Goal: Task Accomplishment & Management: Manage account settings

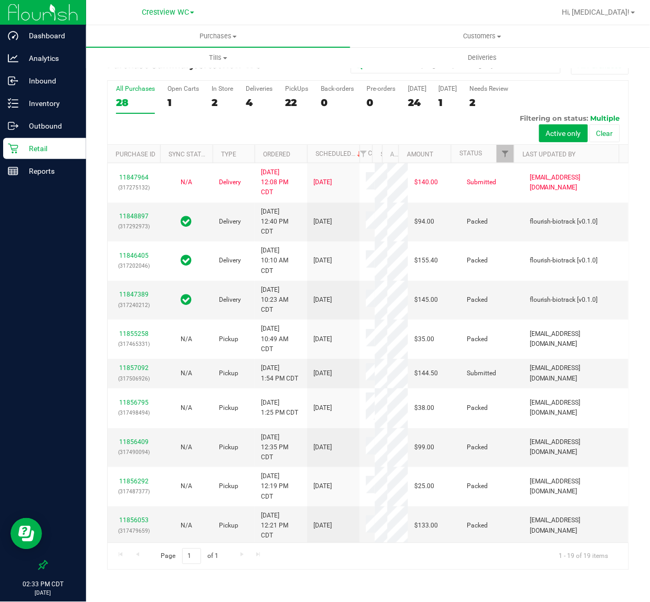
click at [22, 284] on div at bounding box center [43, 369] width 86 height 372
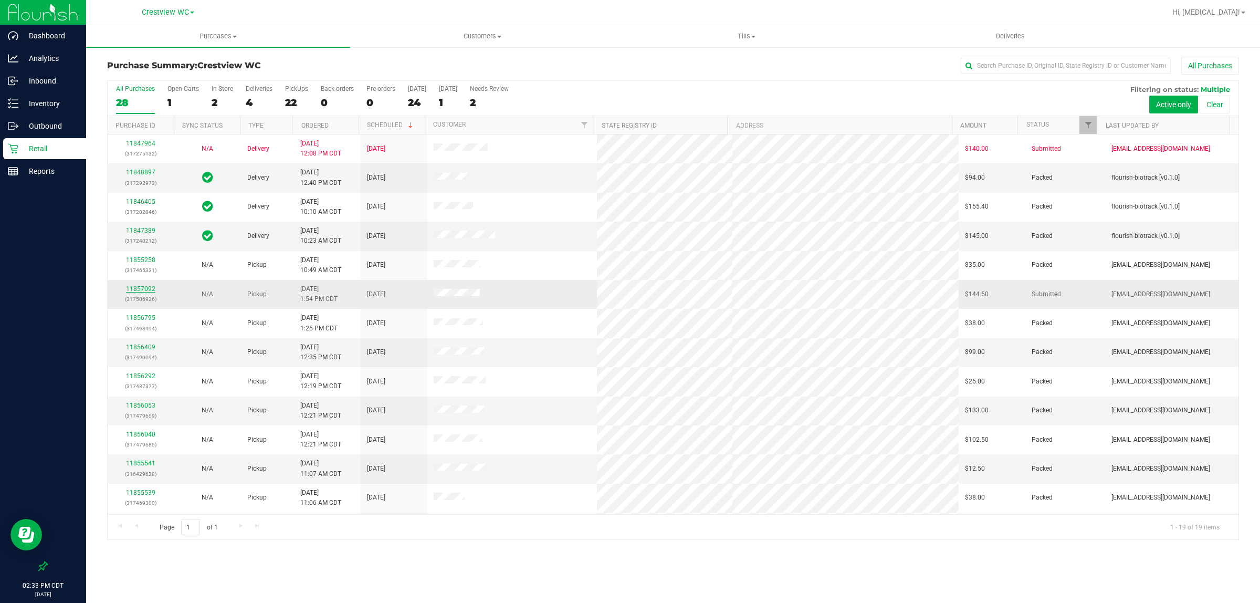
click at [146, 292] on link "11857092" at bounding box center [140, 288] width 29 height 7
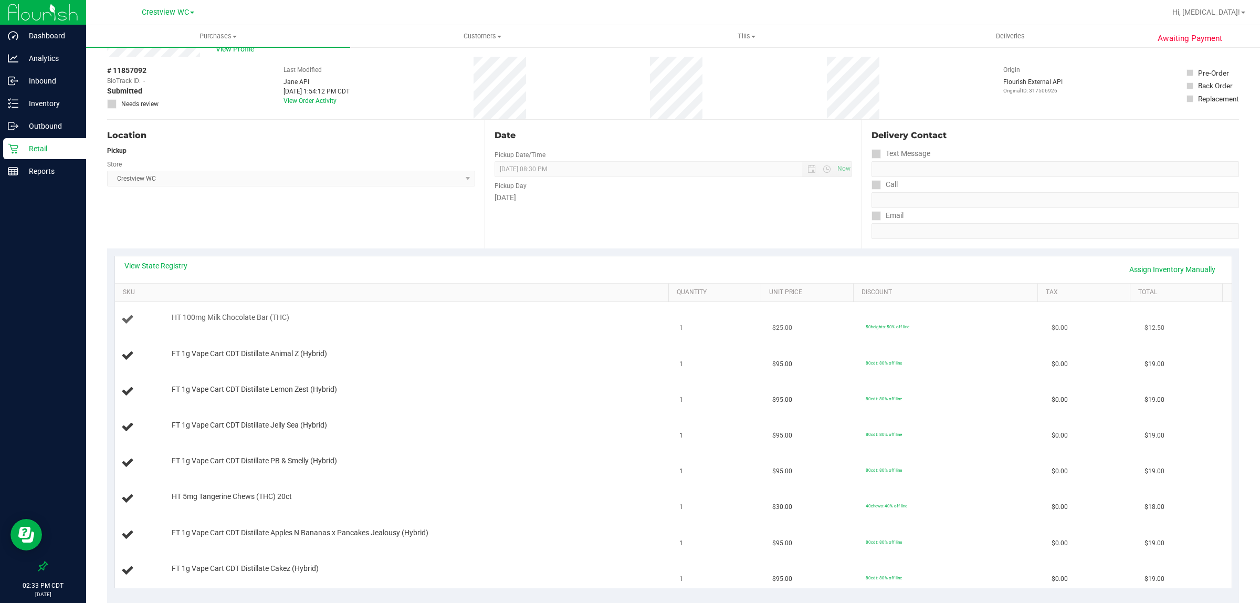
scroll to position [66, 0]
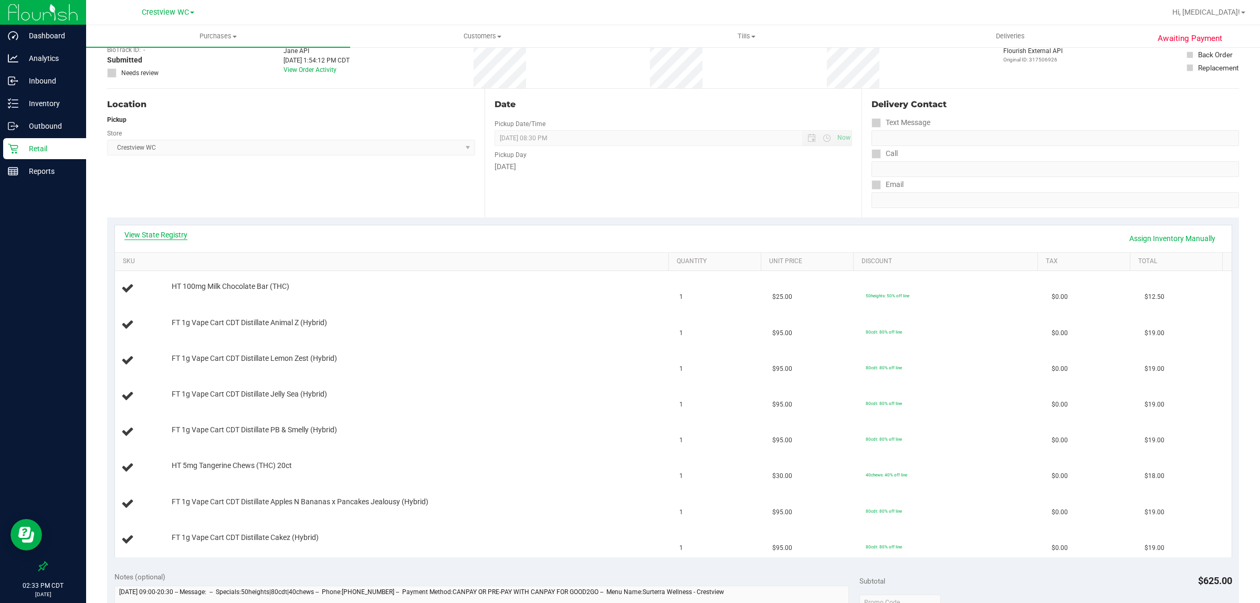
click at [145, 237] on link "View State Registry" at bounding box center [155, 234] width 63 height 10
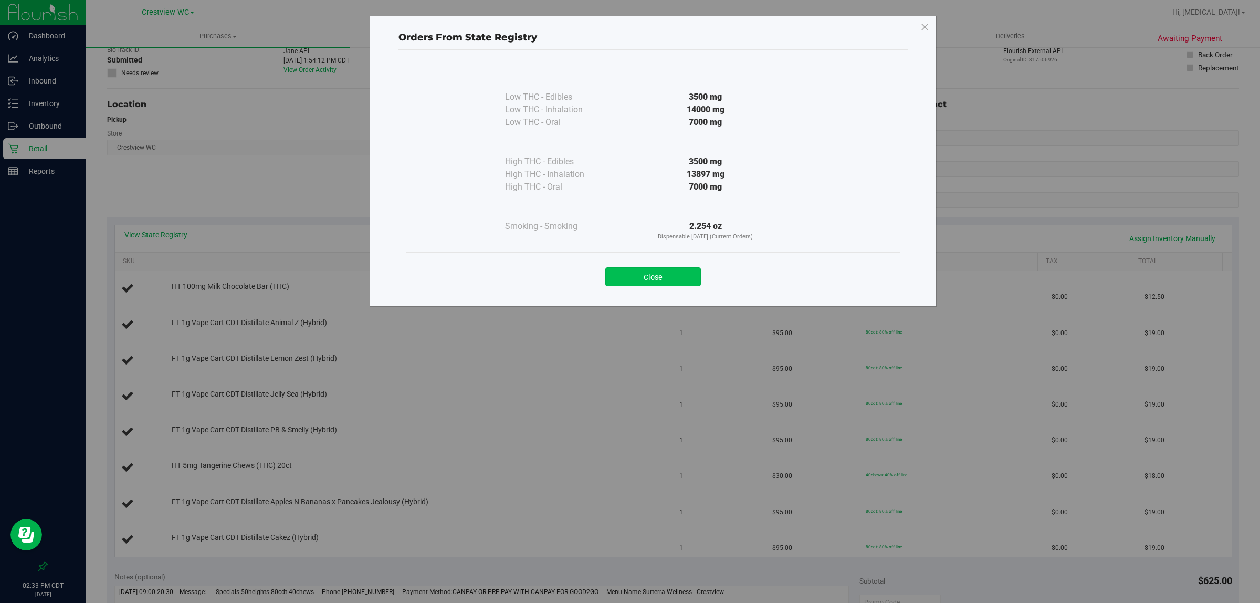
click at [646, 273] on button "Close" at bounding box center [653, 276] width 96 height 19
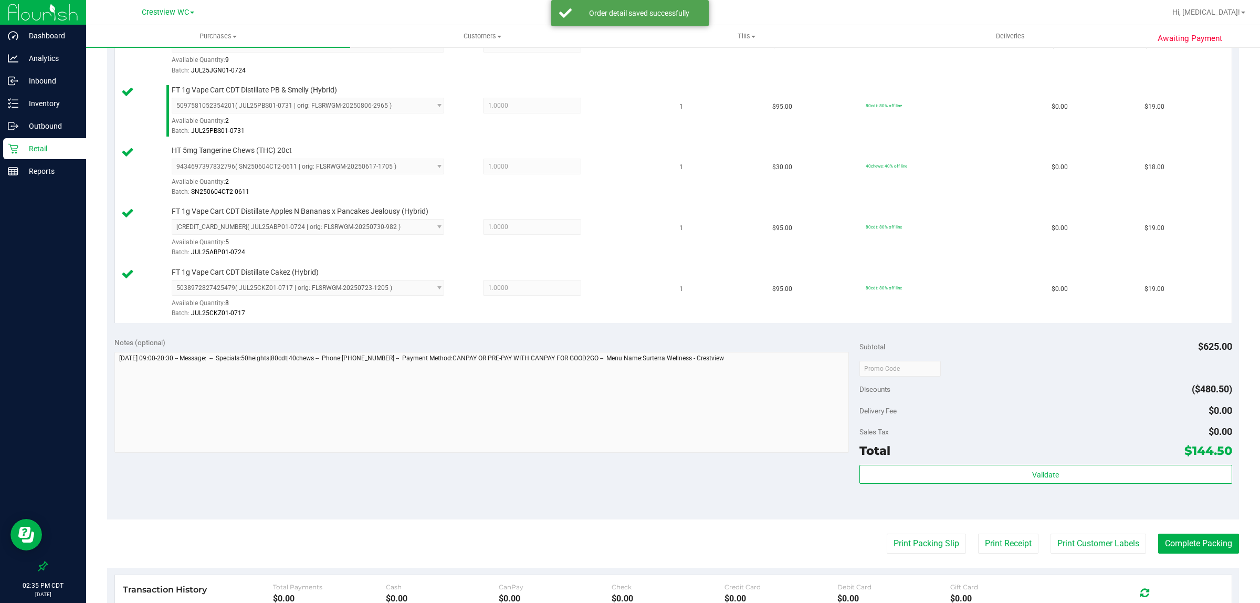
scroll to position [591, 0]
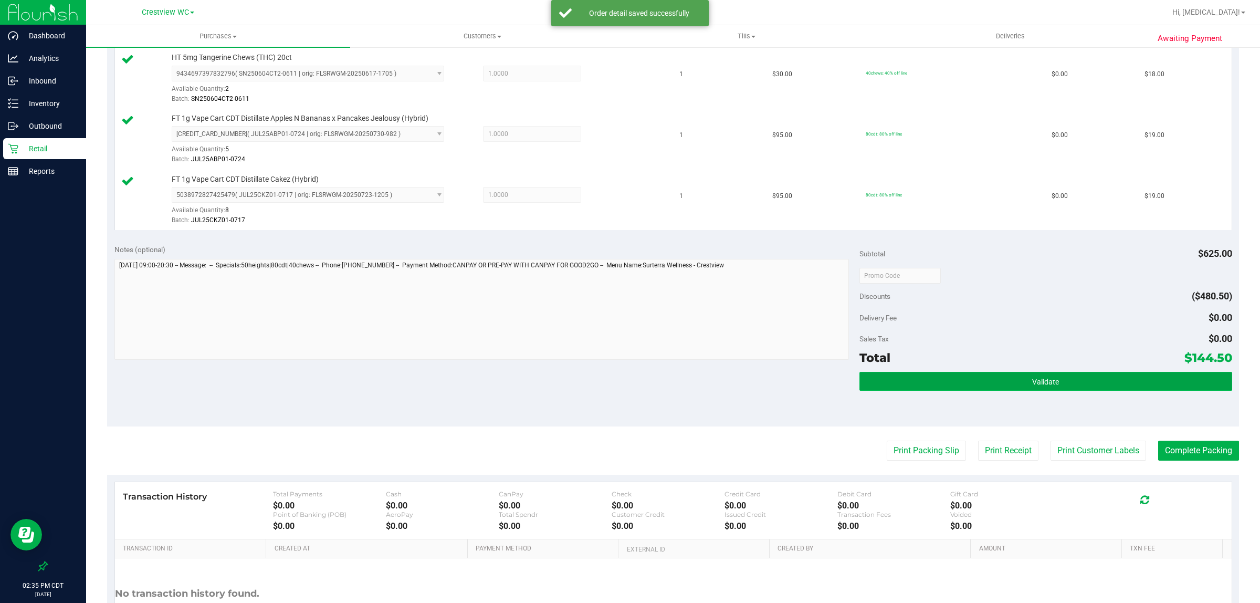
click at [702, 390] on button "Validate" at bounding box center [1045, 381] width 373 height 19
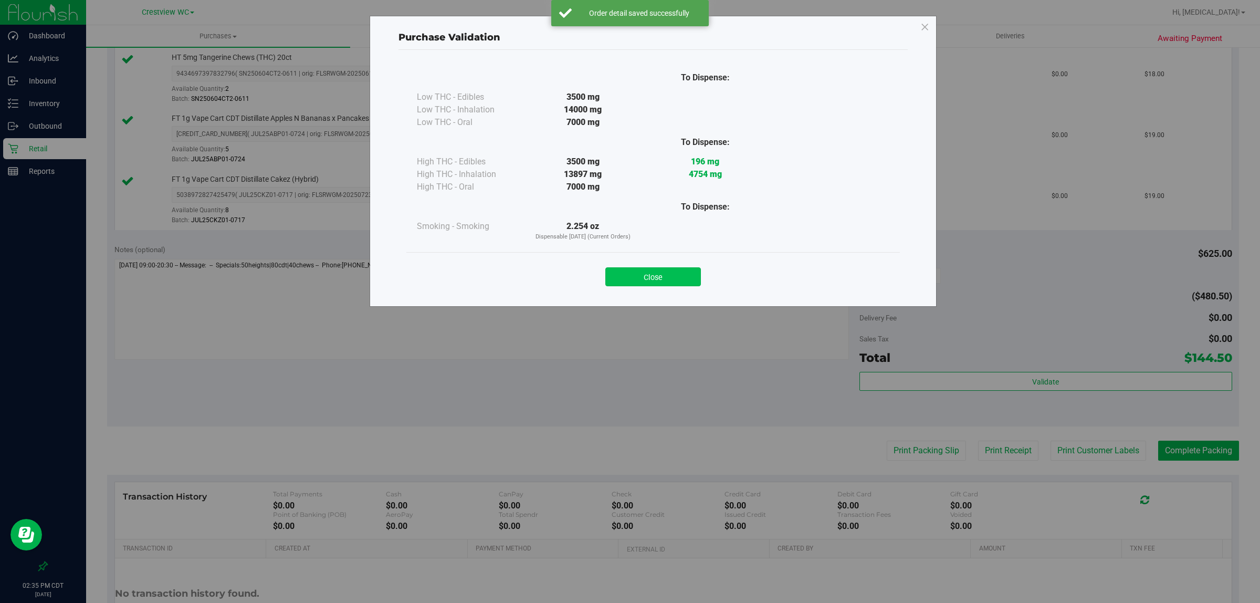
click at [675, 284] on button "Close" at bounding box center [653, 276] width 96 height 19
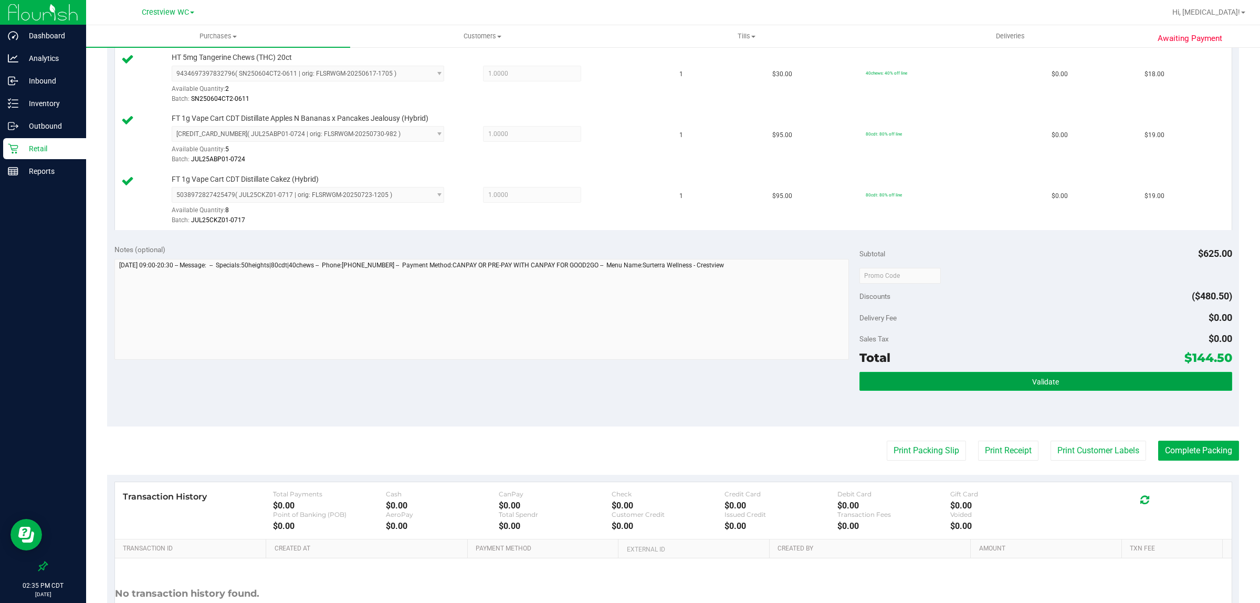
click at [702, 385] on button "Validate" at bounding box center [1045, 381] width 373 height 19
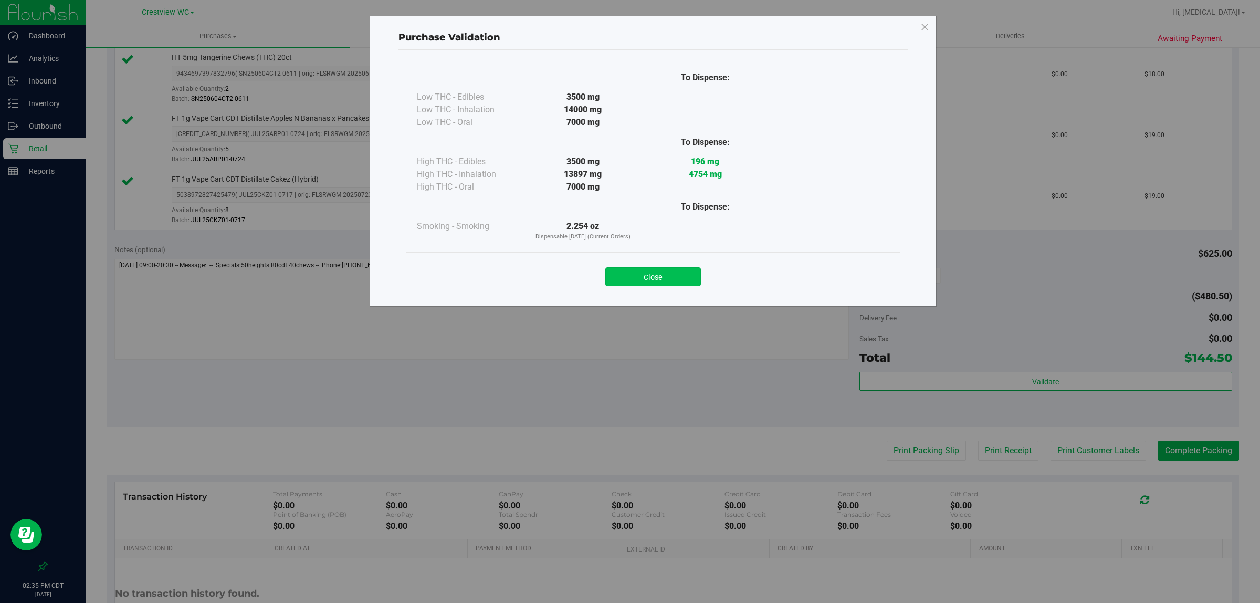
click at [667, 281] on button "Close" at bounding box center [653, 276] width 96 height 19
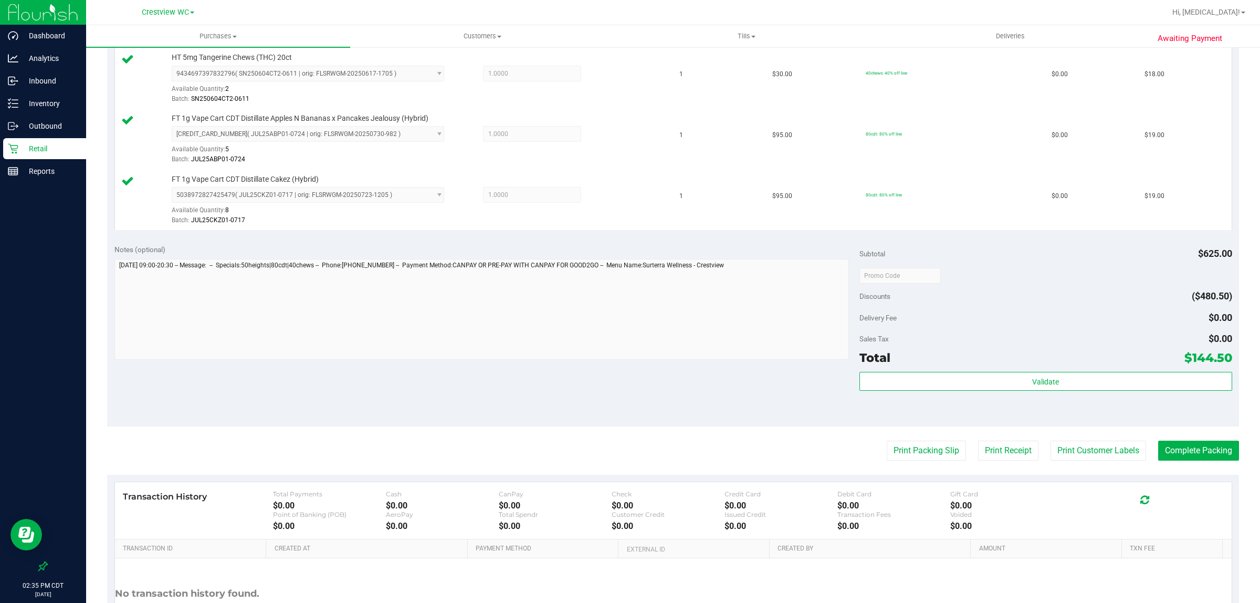
click at [668, 375] on div "Notes (optional) Subtotal $625.00 Discounts ($480.50) Delivery Fee $0.00 Sales …" at bounding box center [673, 331] width 1132 height 189
click at [702, 455] on button "Print Packing Slip" at bounding box center [925, 450] width 79 height 20
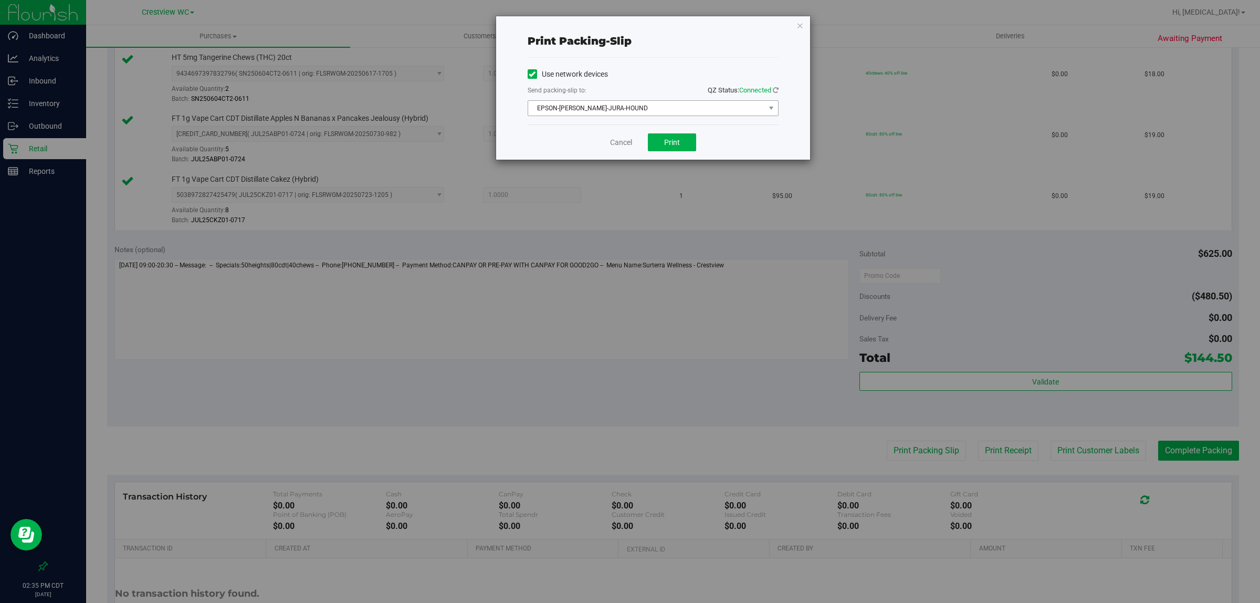
click at [628, 110] on span "EPSON-[PERSON_NAME]-JURA-HOUND" at bounding box center [646, 108] width 237 height 15
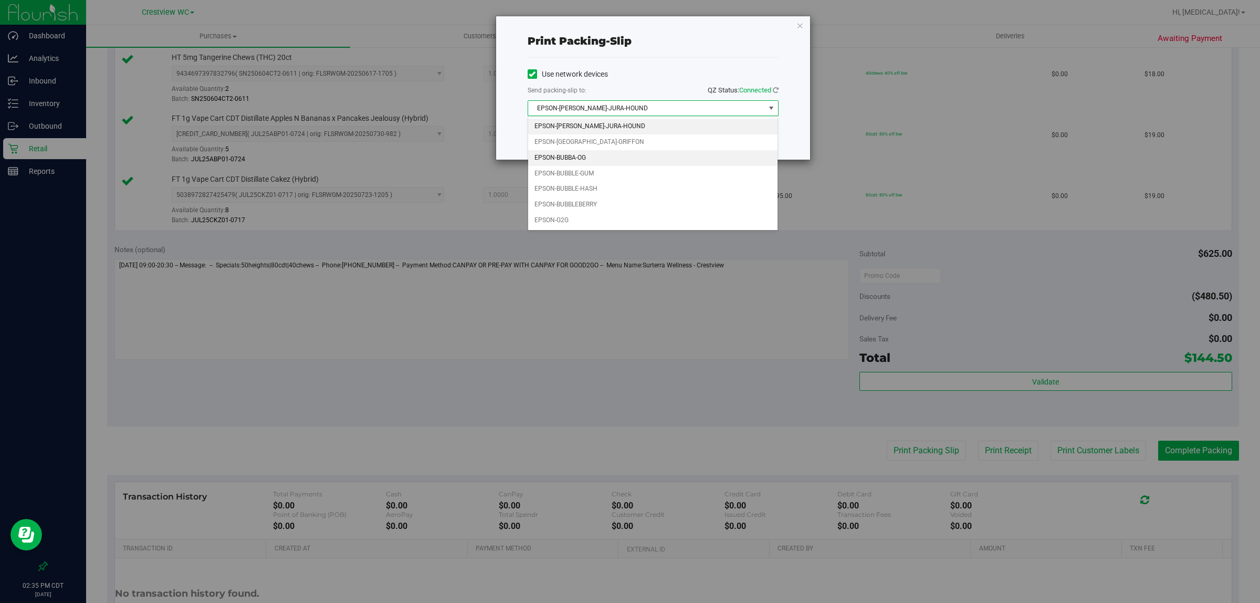
click at [588, 156] on li "EPSON-BUBBA-OG" at bounding box center [653, 158] width 250 height 16
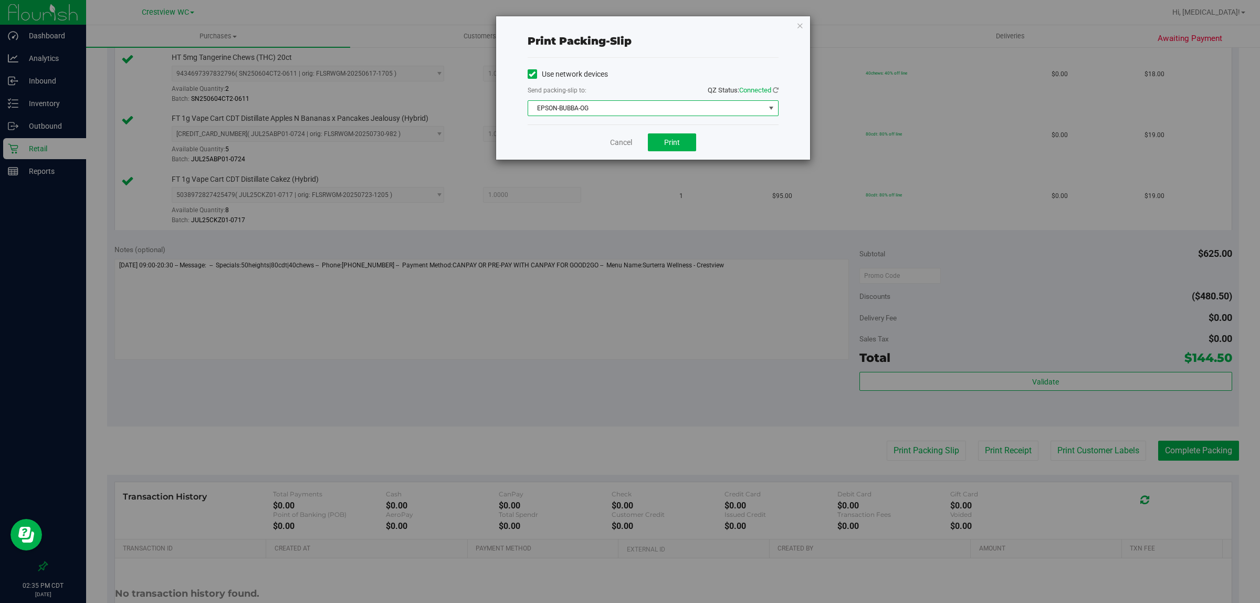
click at [662, 61] on div "Use network devices Send packing-slip to: QZ Status: Connected EPSON-BUBBA-OG C…" at bounding box center [652, 91] width 251 height 67
click at [610, 147] on link "Cancel" at bounding box center [621, 142] width 22 height 11
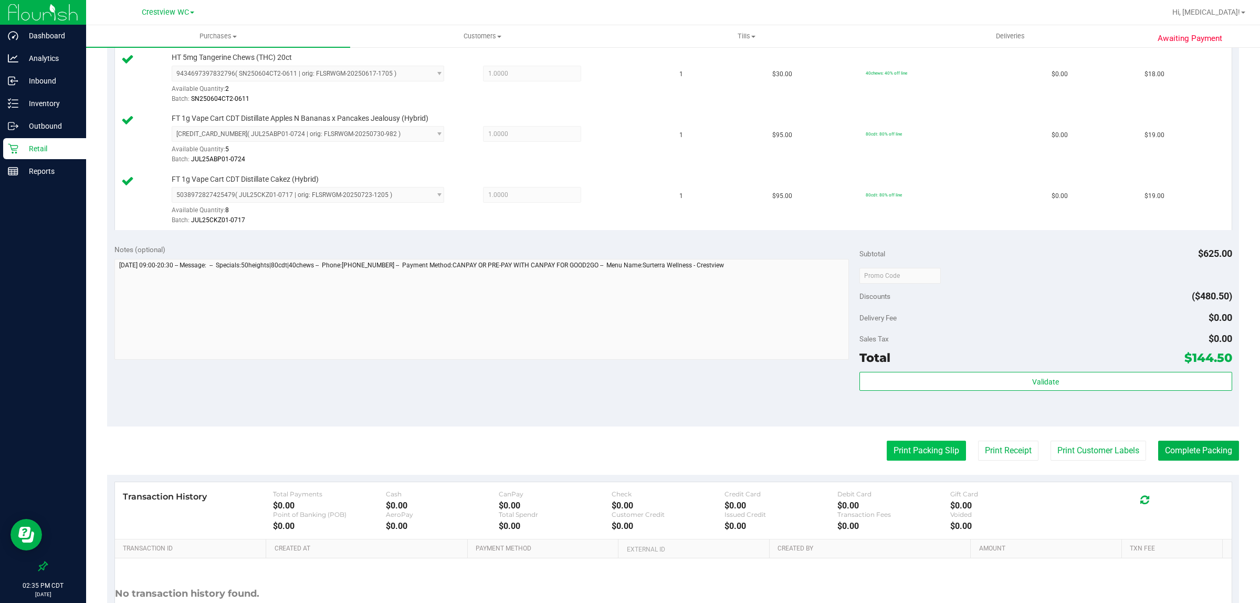
click at [702, 455] on button "Print Packing Slip" at bounding box center [925, 450] width 79 height 20
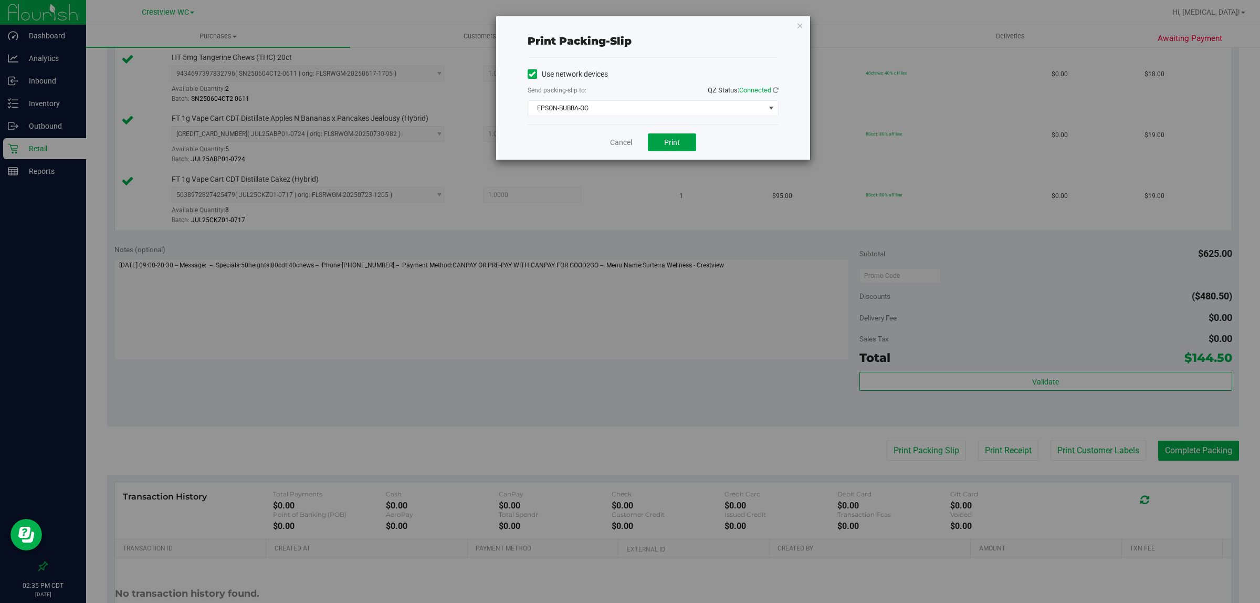
click at [667, 146] on span "Print" at bounding box center [672, 142] width 16 height 8
click at [626, 140] on link "Cancel" at bounding box center [621, 142] width 22 height 11
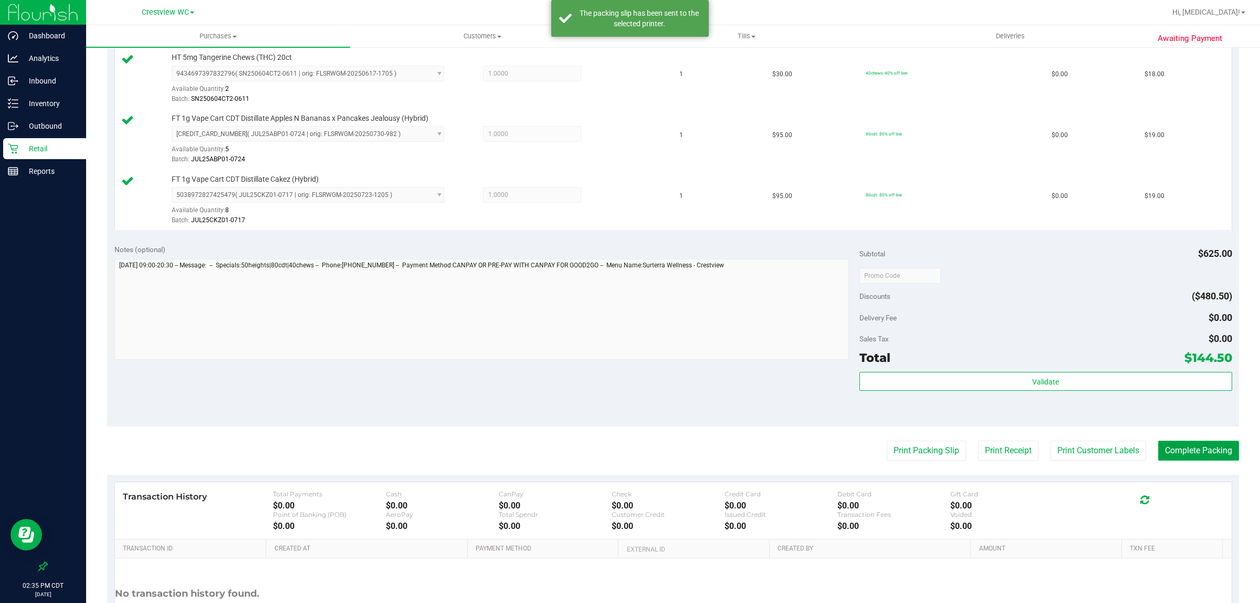
click at [702, 445] on button "Complete Packing" at bounding box center [1198, 450] width 81 height 20
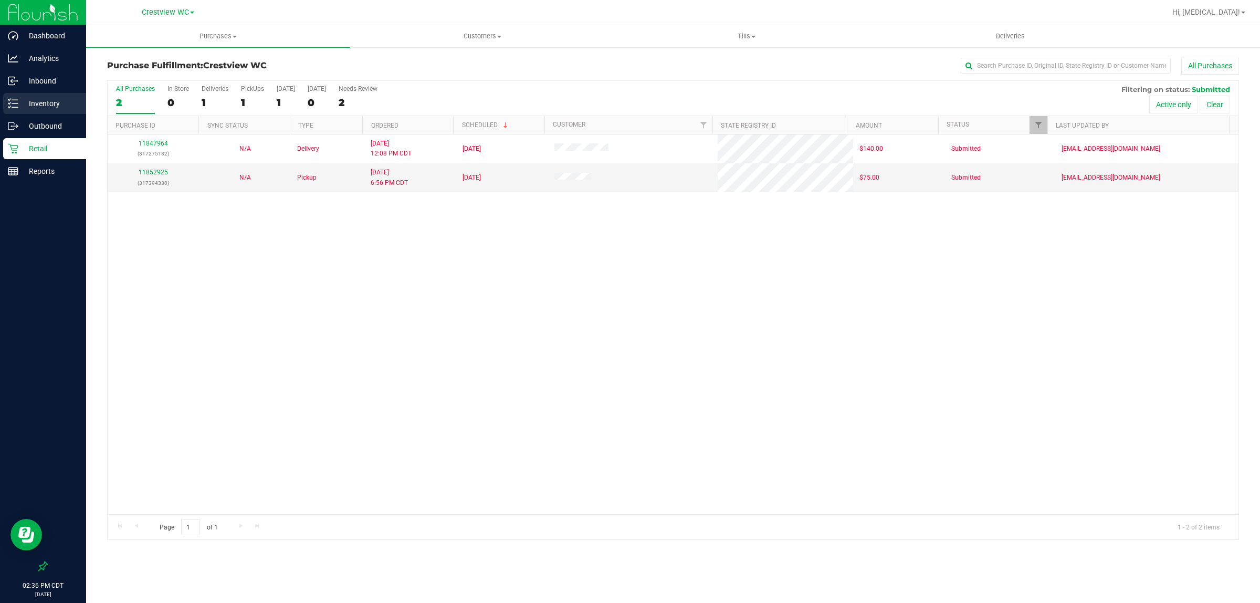
click at [64, 108] on p "Inventory" at bounding box center [49, 103] width 63 height 13
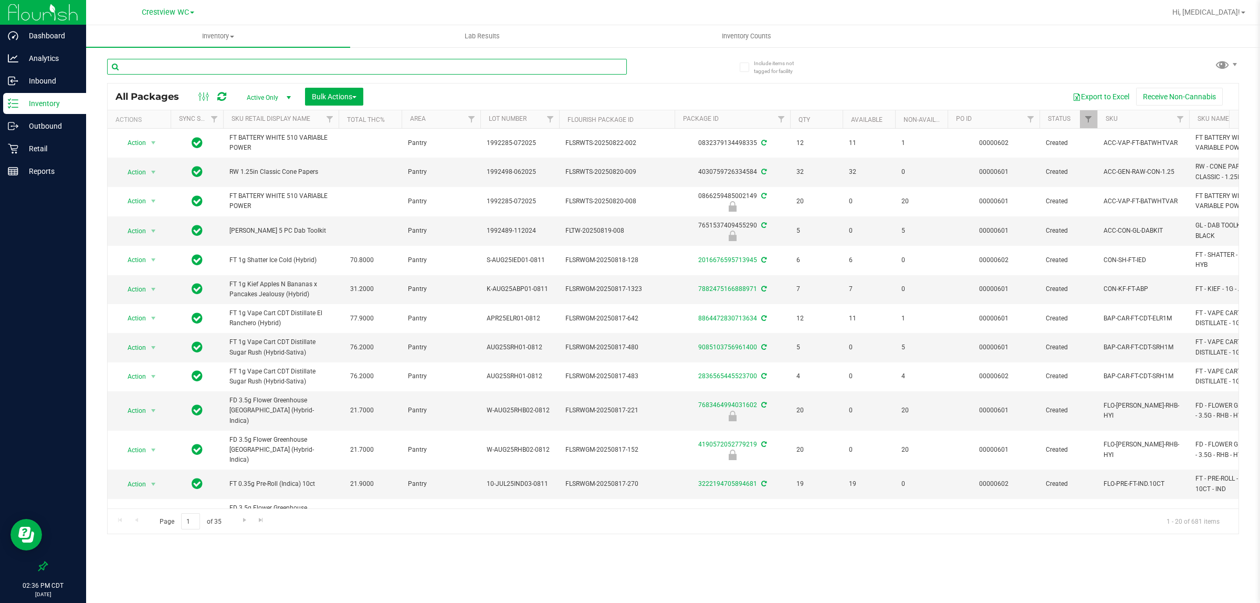
click at [281, 67] on input "text" at bounding box center [367, 67] width 520 height 16
type input "azk"
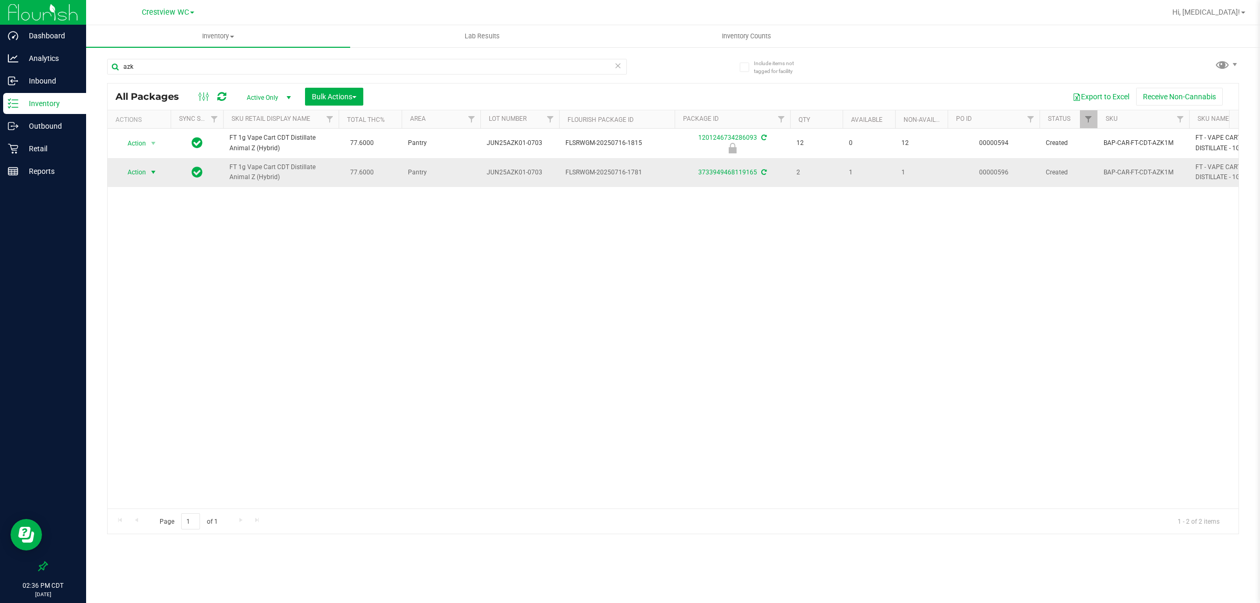
click at [142, 179] on span "Action" at bounding box center [132, 172] width 28 height 15
click at [159, 320] on li "Print package label" at bounding box center [159, 315] width 81 height 16
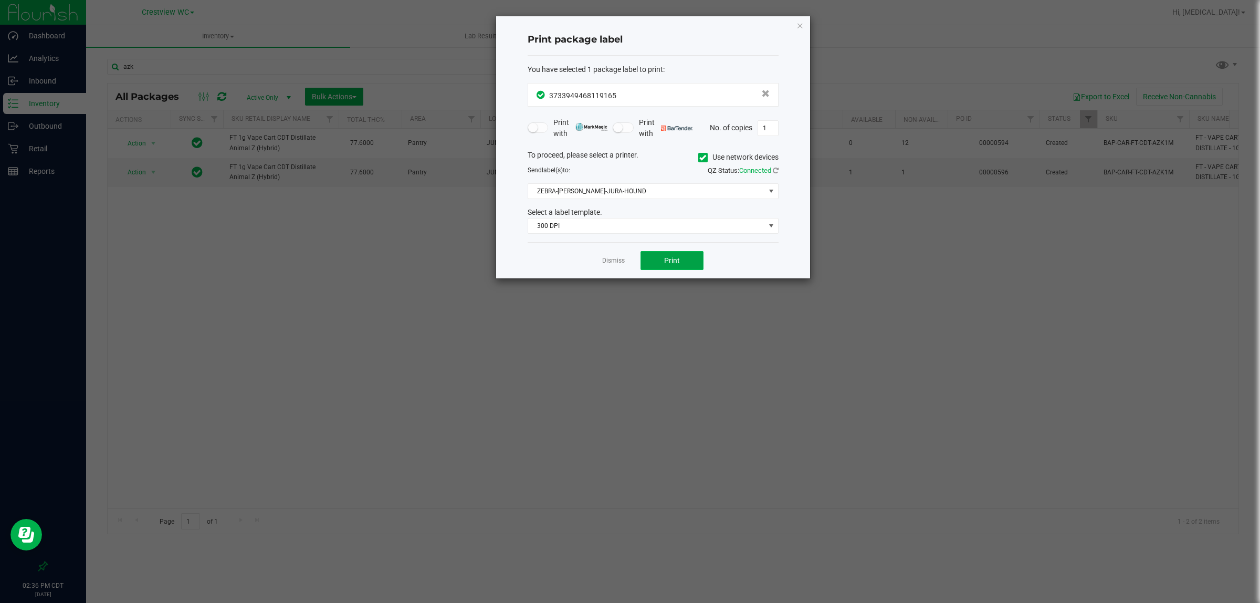
click at [676, 258] on span "Print" at bounding box center [672, 260] width 16 height 8
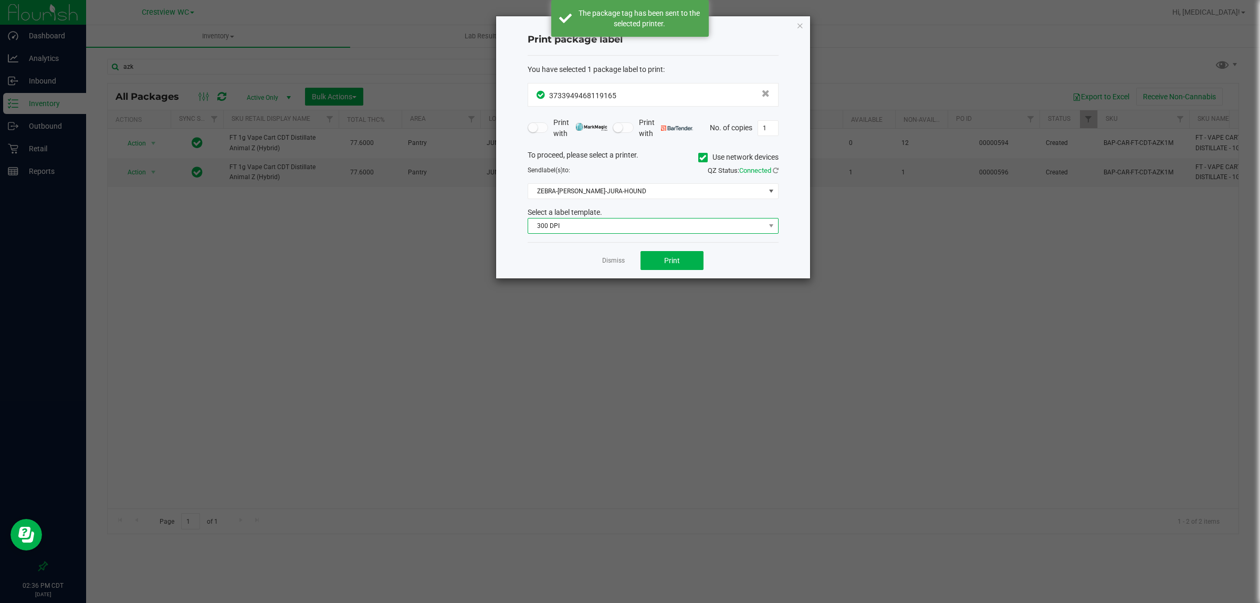
click at [643, 226] on span "300 DPI" at bounding box center [646, 225] width 237 height 15
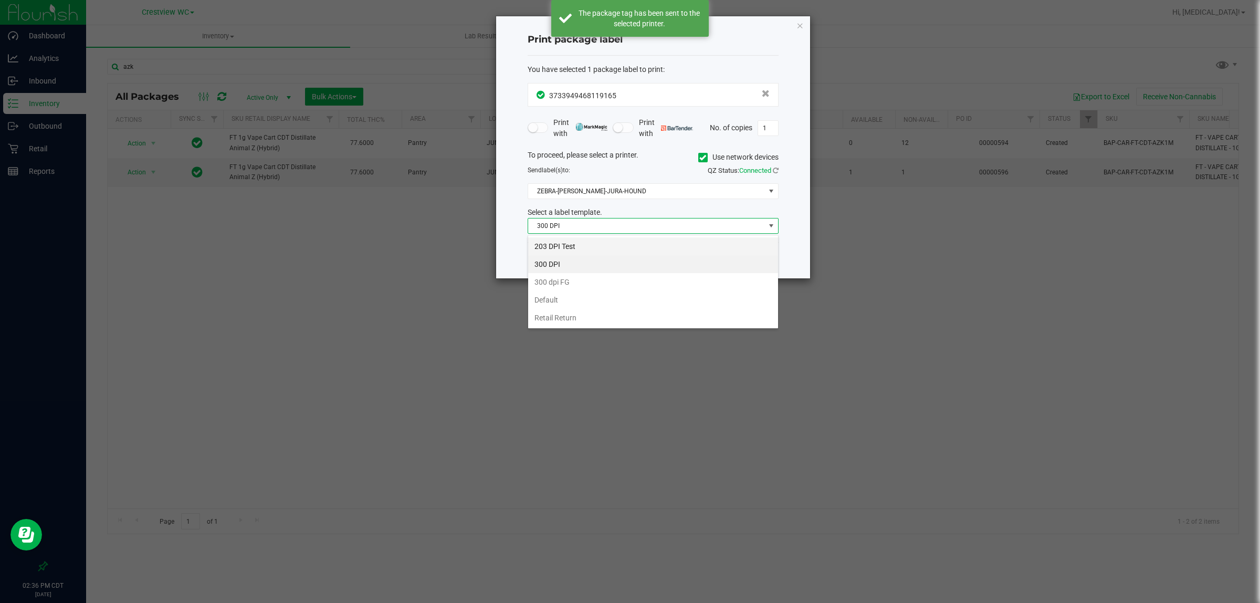
scroll to position [16, 250]
click at [580, 248] on li "203 DPI Test" at bounding box center [653, 246] width 250 height 18
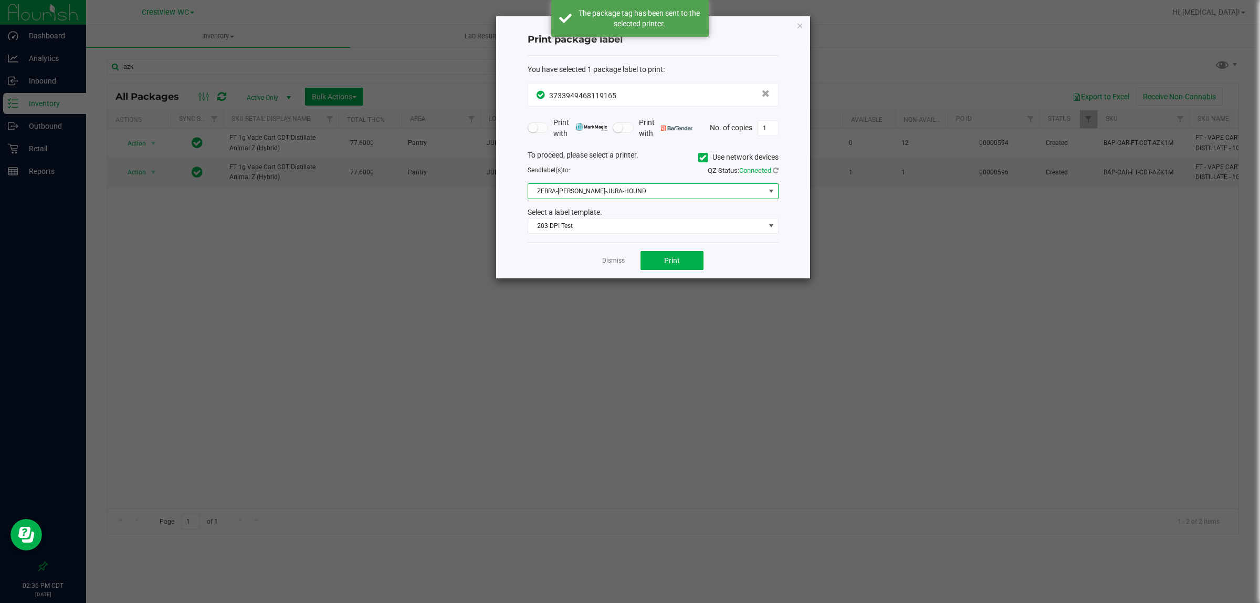
click at [597, 197] on span "ZEBRA-[PERSON_NAME]-JURA-HOUND" at bounding box center [646, 191] width 237 height 15
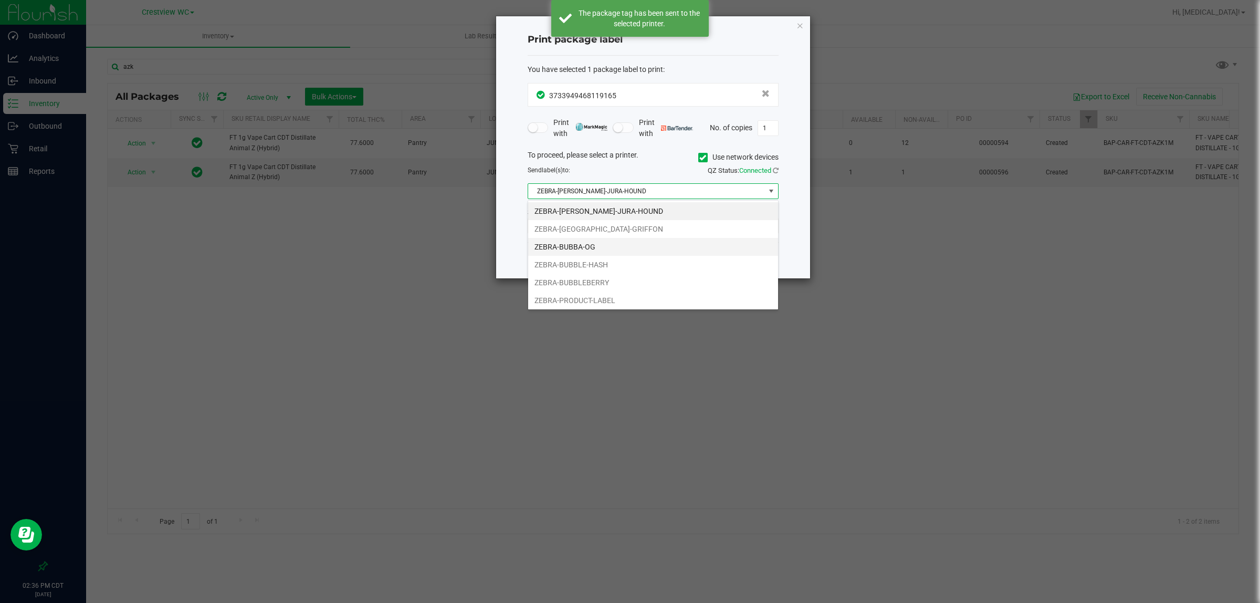
click at [603, 242] on li "ZEBRA-BUBBA-OG" at bounding box center [653, 247] width 250 height 18
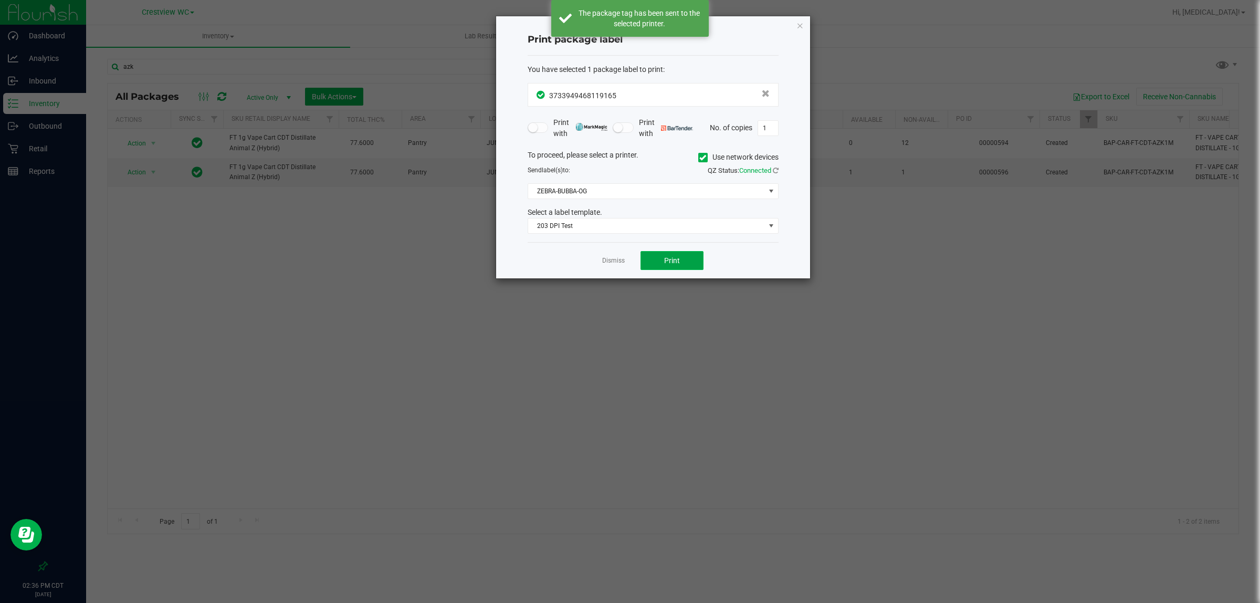
click at [659, 258] on button "Print" at bounding box center [671, 260] width 63 height 19
click at [615, 263] on link "Dismiss" at bounding box center [613, 260] width 23 height 9
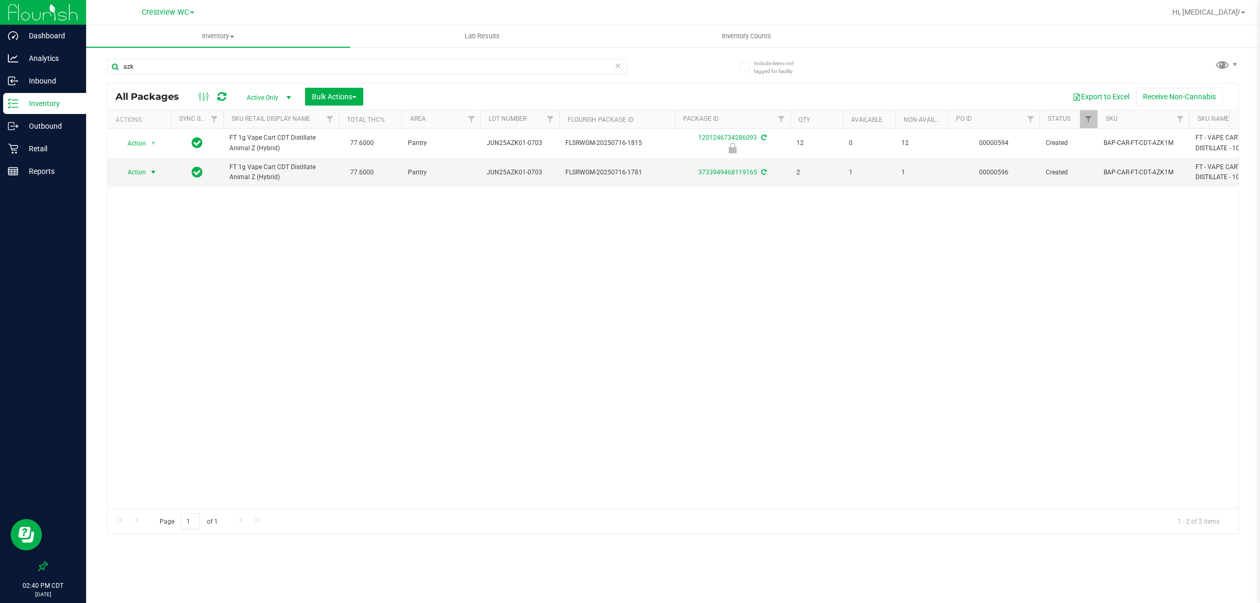
click at [379, 382] on div "Action Action Edit attributes Global inventory Locate package Package audit log…" at bounding box center [673, 318] width 1130 height 379
click at [365, 331] on div "Action Action Edit attributes Global inventory Locate package Package audit log…" at bounding box center [673, 318] width 1130 height 379
click at [208, 297] on div "Action Action Edit attributes Global inventory Locate package Package audit log…" at bounding box center [673, 318] width 1130 height 379
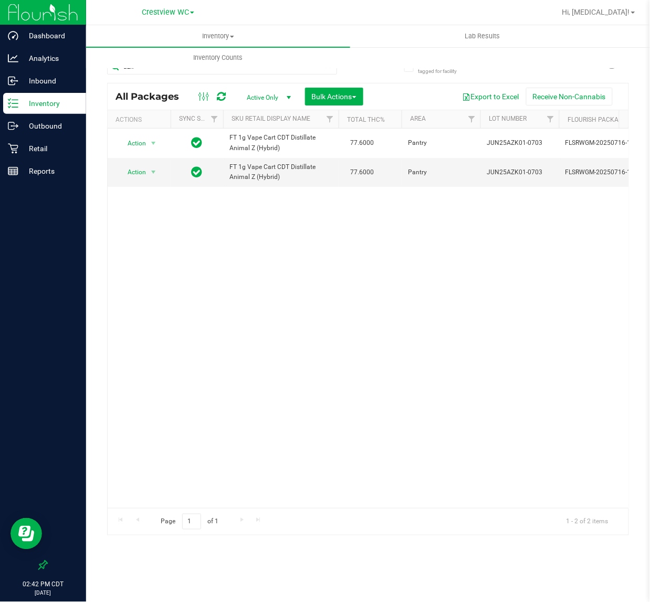
click at [54, 235] on div at bounding box center [43, 369] width 86 height 372
click at [357, 294] on div "Action Action Edit attributes Global inventory Locate package Package audit log…" at bounding box center [368, 318] width 521 height 379
click at [60, 144] on p "Retail" at bounding box center [49, 148] width 63 height 13
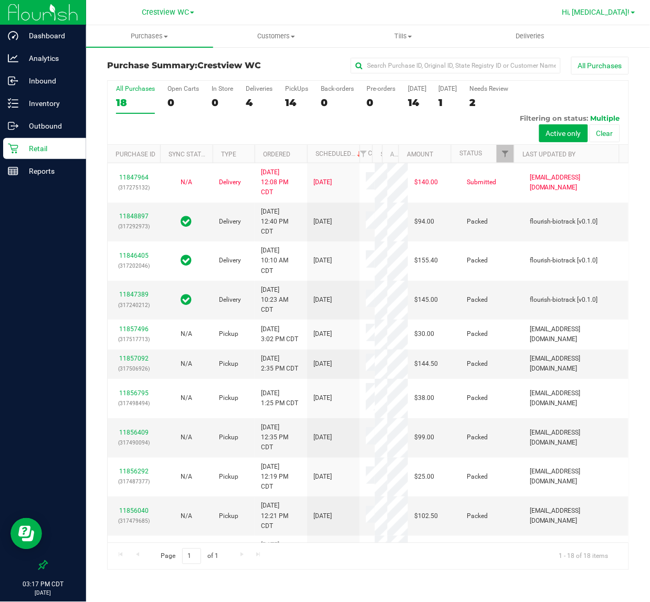
click at [626, 8] on span "Hi, [MEDICAL_DATA]!" at bounding box center [596, 12] width 68 height 8
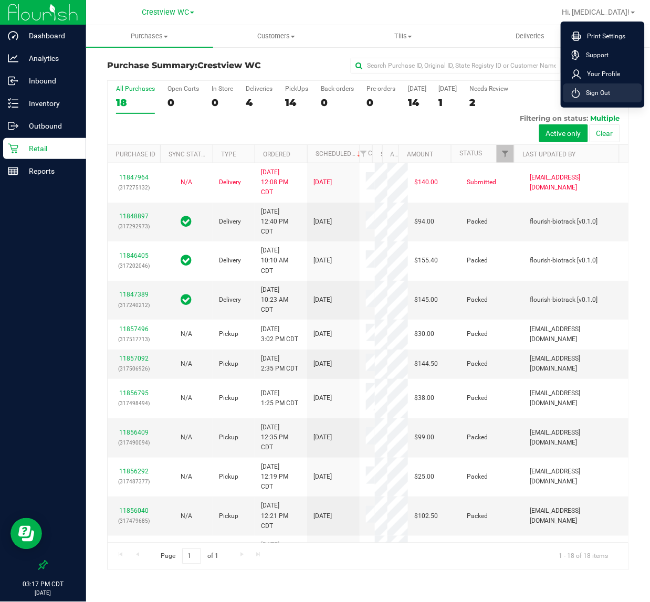
click at [611, 91] on li "Sign Out" at bounding box center [602, 92] width 79 height 19
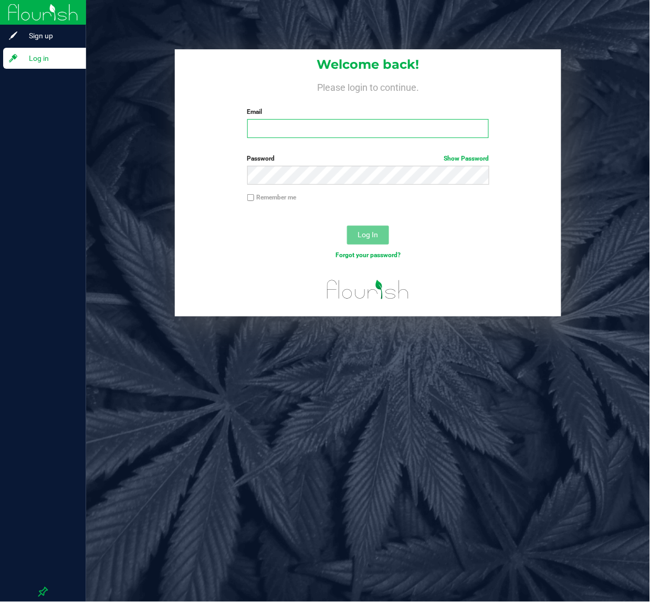
click at [329, 132] on input "Email" at bounding box center [368, 128] width 242 height 19
type input "[EMAIL_ADDRESS][DOMAIN_NAME]"
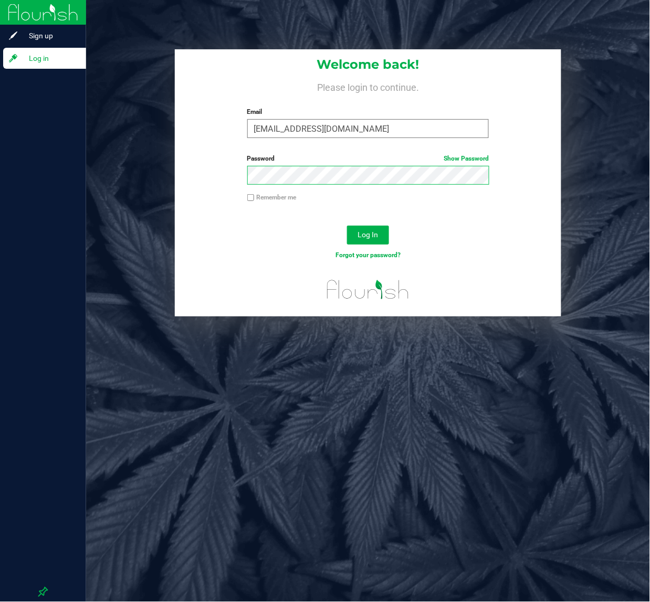
click at [347, 226] on button "Log In" at bounding box center [368, 235] width 42 height 19
